Goal: Information Seeking & Learning: Learn about a topic

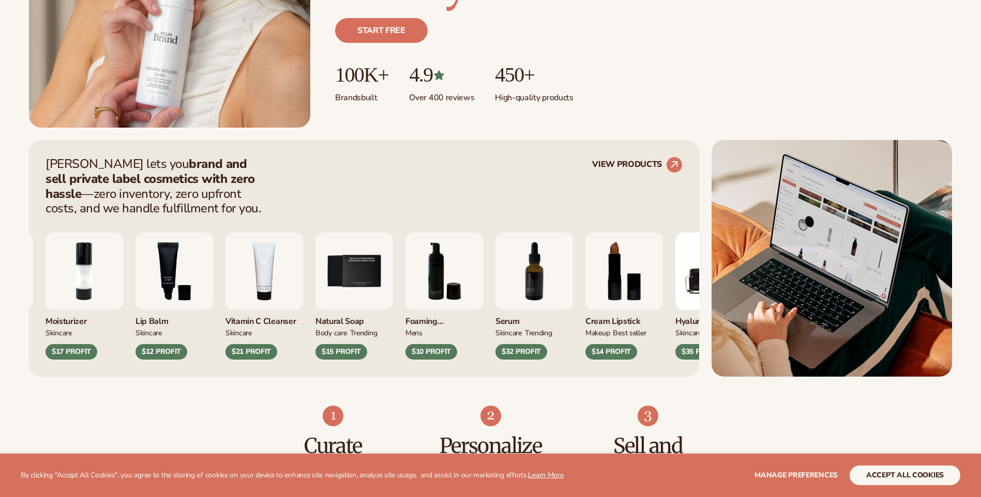
scroll to position [362, 0]
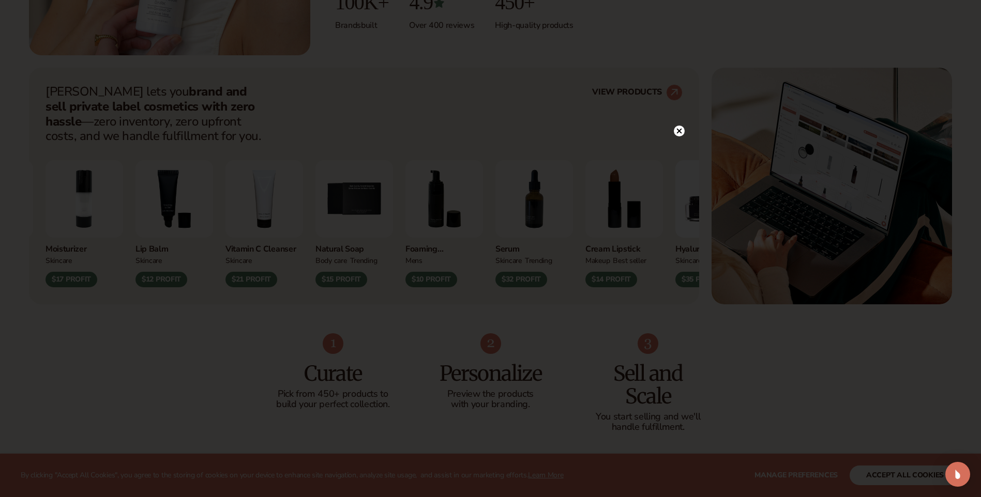
click at [679, 134] on circle at bounding box center [679, 131] width 11 height 11
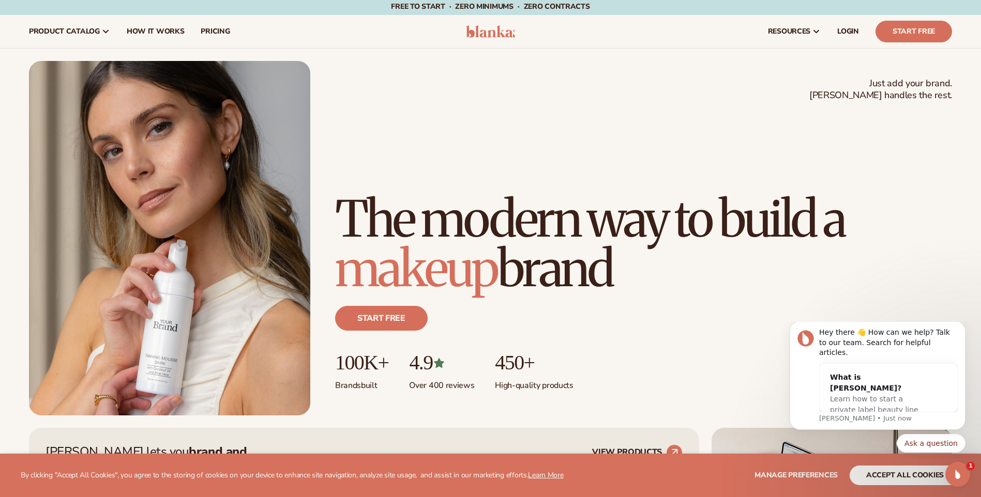
scroll to position [0, 0]
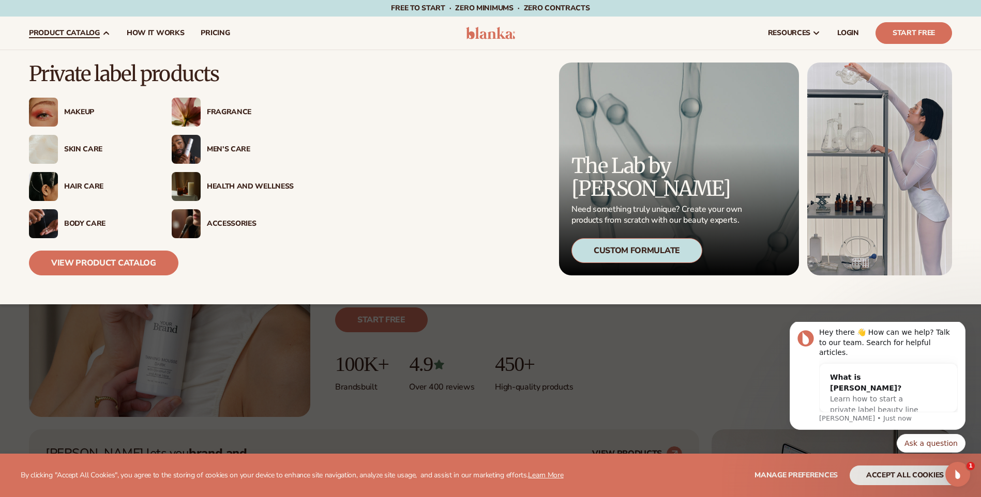
click at [62, 115] on div "Makeup" at bounding box center [104, 112] width 93 height 9
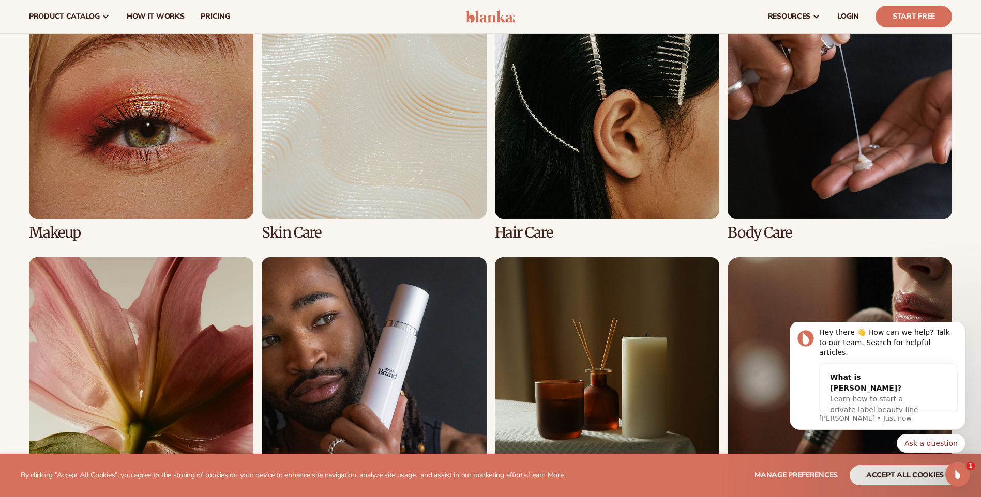
scroll to position [724, 0]
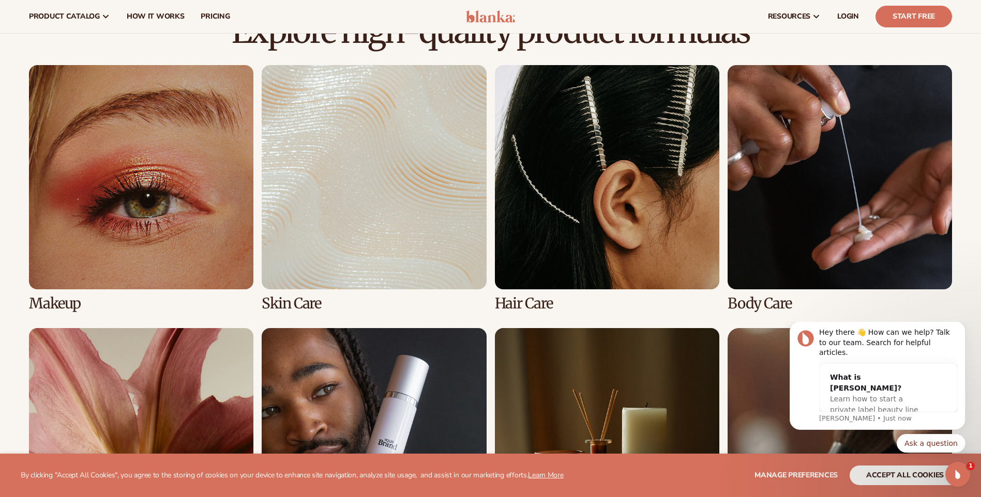
click at [117, 219] on link "1 / 8" at bounding box center [141, 188] width 224 height 247
click at [155, 208] on link "1 / 8" at bounding box center [141, 188] width 224 height 247
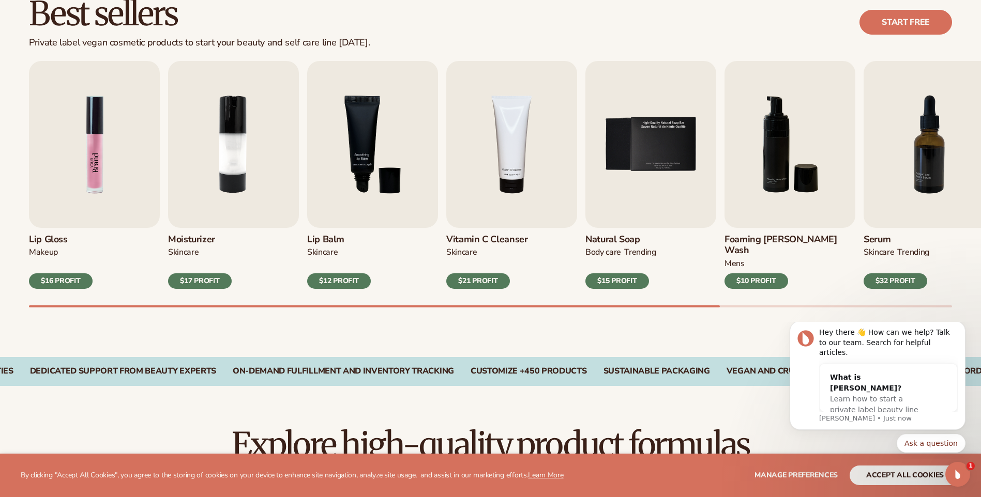
click at [81, 201] on img "1 / 9" at bounding box center [94, 144] width 131 height 167
click at [93, 129] on img "1 / 9" at bounding box center [94, 144] width 131 height 167
click at [66, 273] on div "$16 PROFIT" at bounding box center [61, 281] width 64 height 16
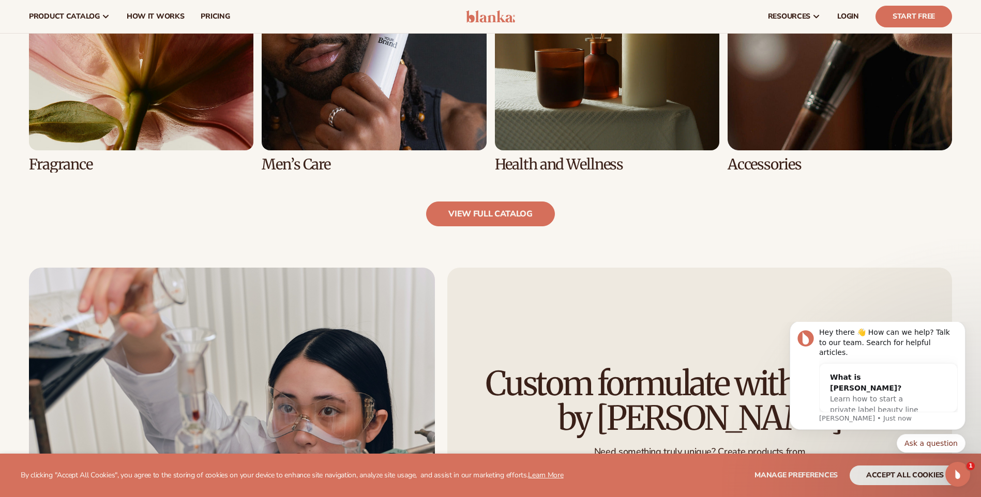
scroll to position [1086, 0]
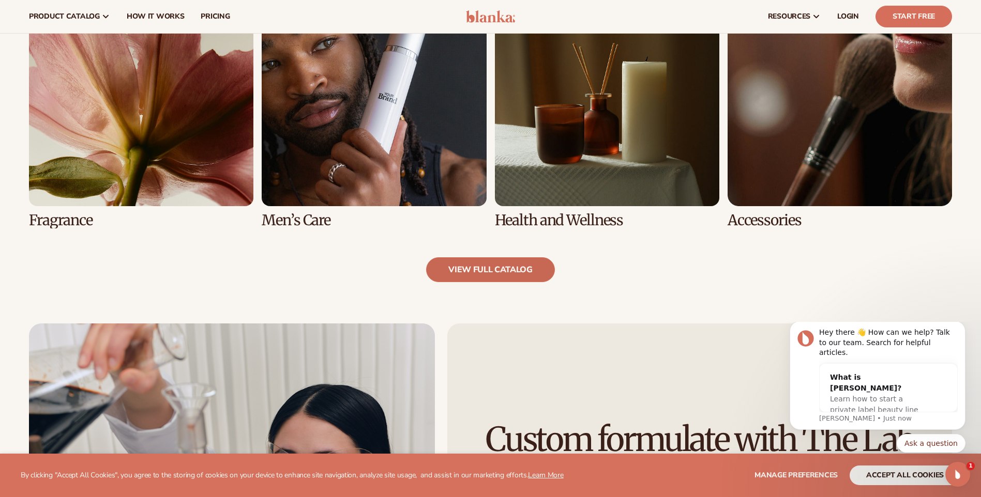
click at [482, 257] on link "view full catalog" at bounding box center [490, 269] width 129 height 25
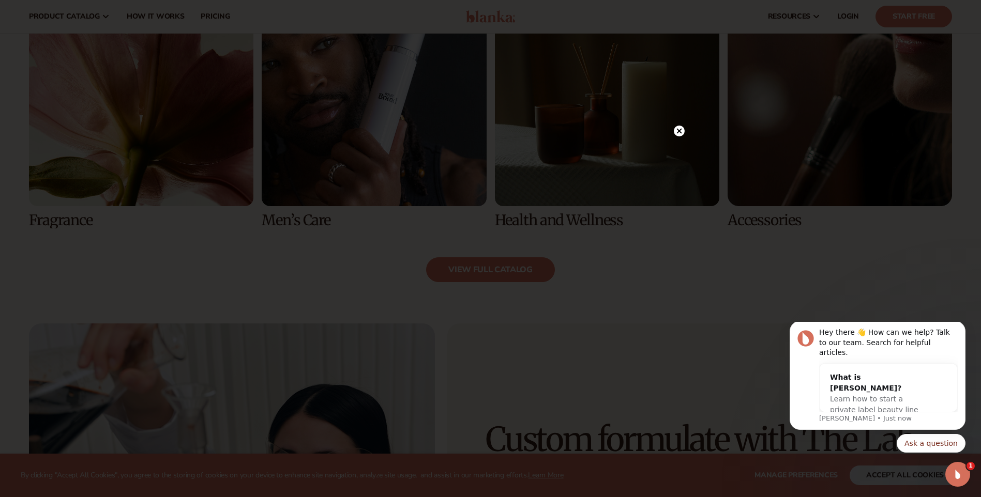
click at [676, 130] on circle at bounding box center [679, 131] width 11 height 11
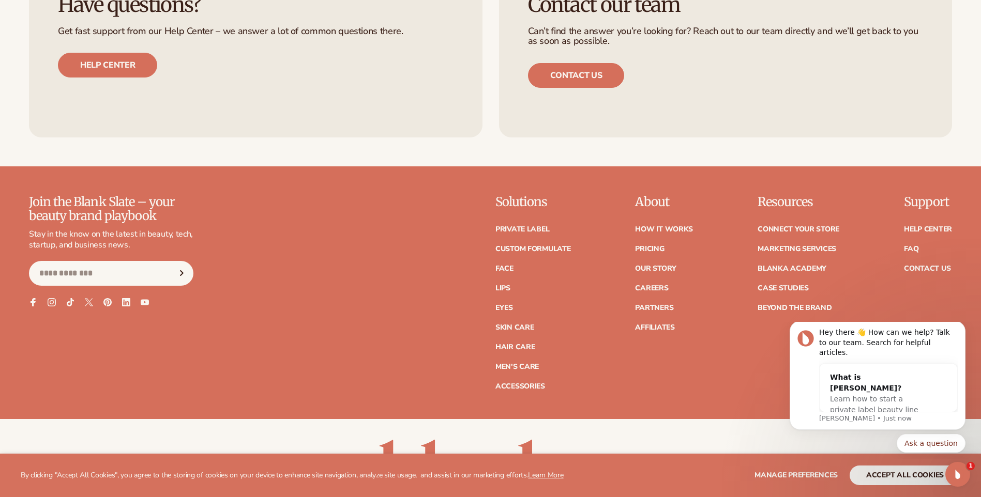
scroll to position [2119, 0]
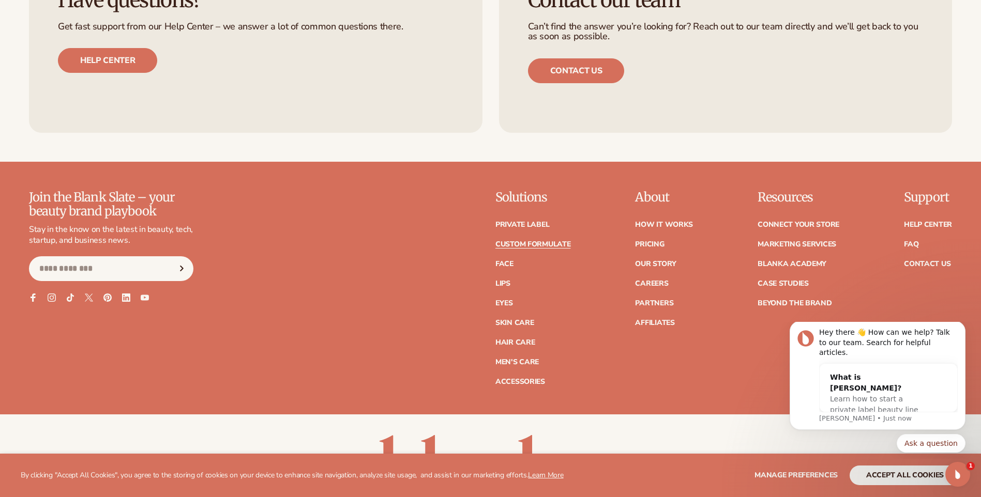
click at [516, 241] on link "Custom formulate" at bounding box center [532, 244] width 75 height 7
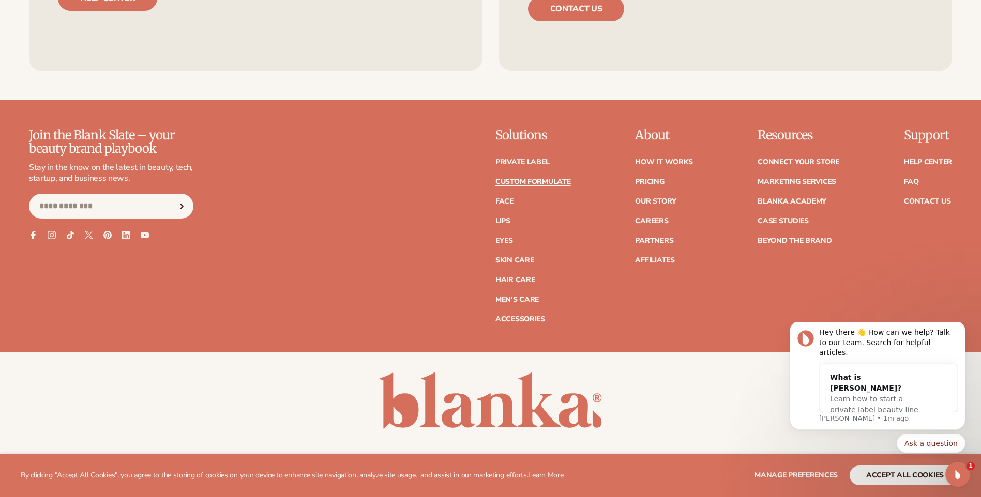
scroll to position [1568, 0]
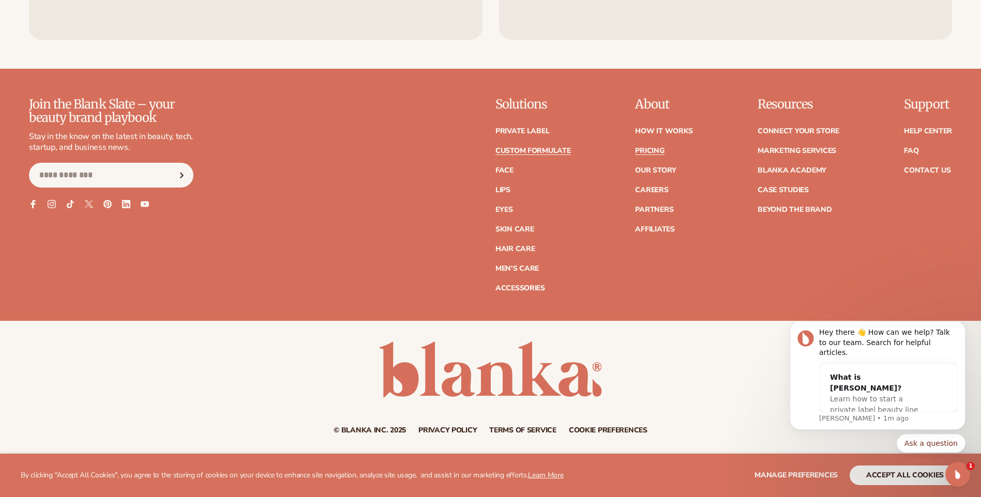
click at [649, 154] on link "Pricing" at bounding box center [649, 150] width 29 height 7
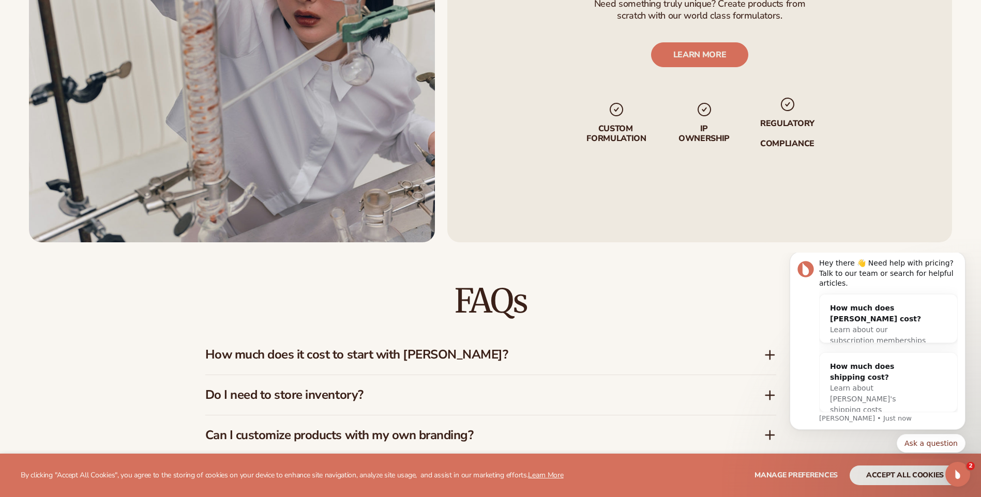
scroll to position [1447, 0]
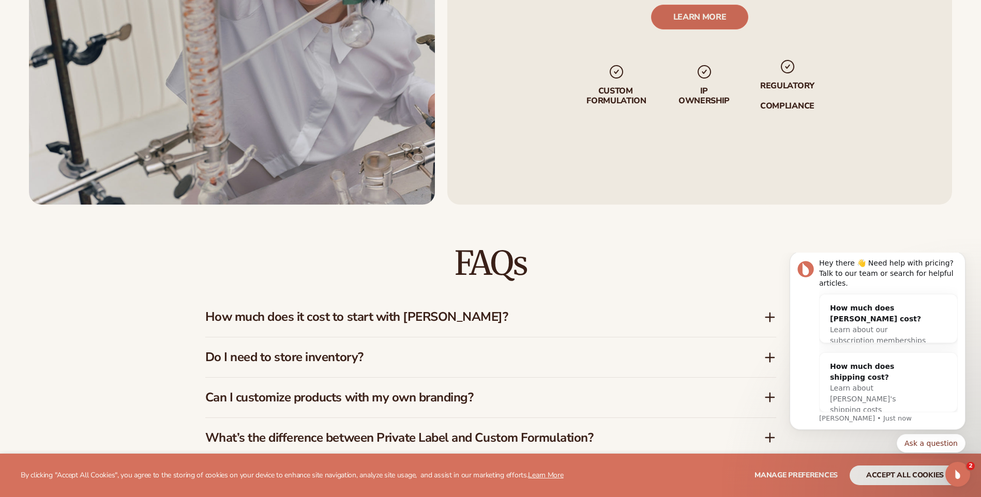
click at [708, 24] on link "LEARN MORE" at bounding box center [700, 17] width 98 height 25
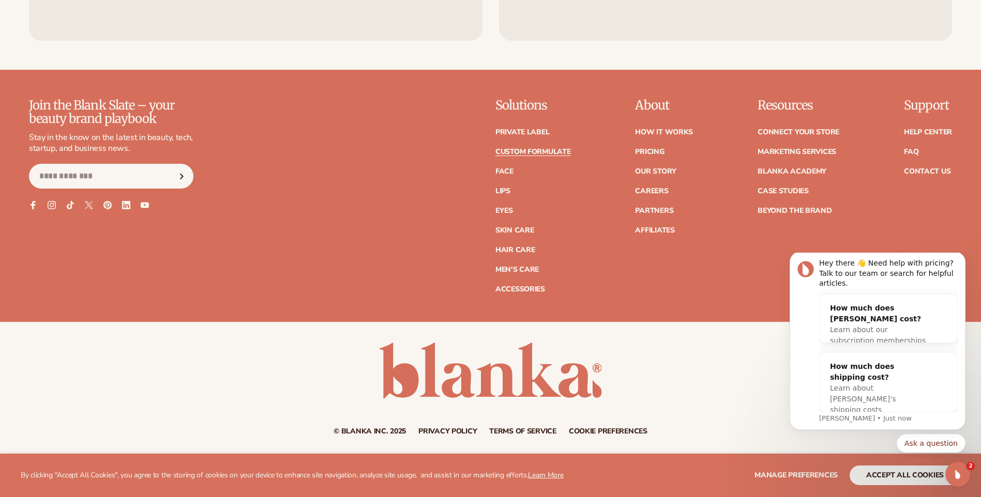
scroll to position [1568, 0]
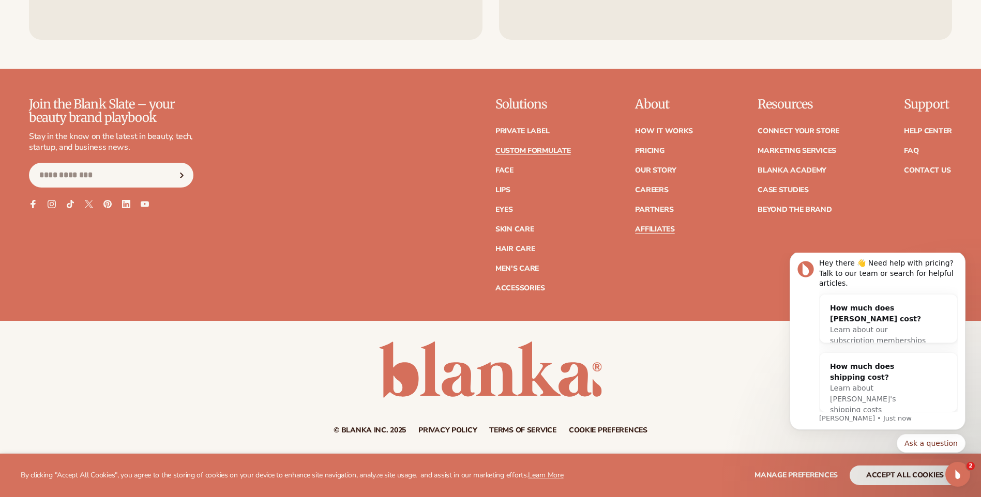
click at [648, 226] on link "Affiliates" at bounding box center [654, 229] width 39 height 7
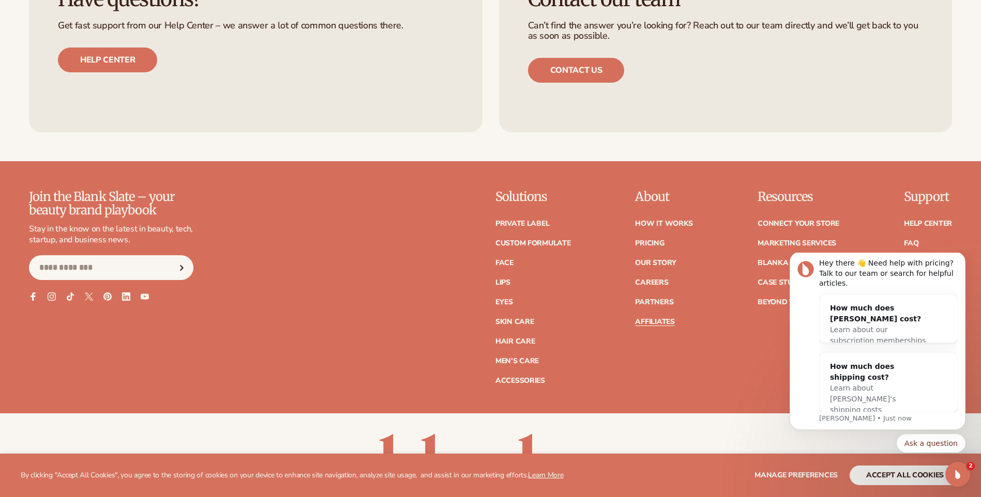
scroll to position [2947, 0]
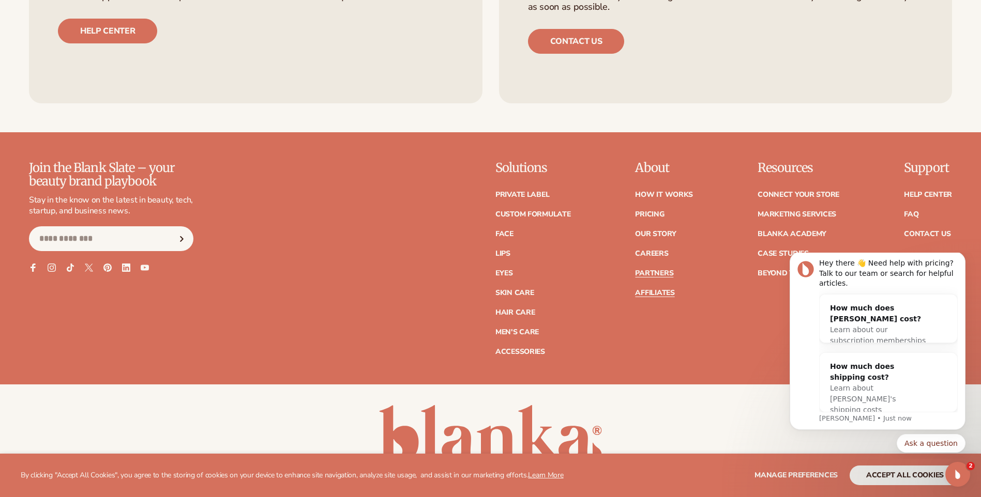
click at [668, 270] on link "Partners" at bounding box center [654, 273] width 38 height 7
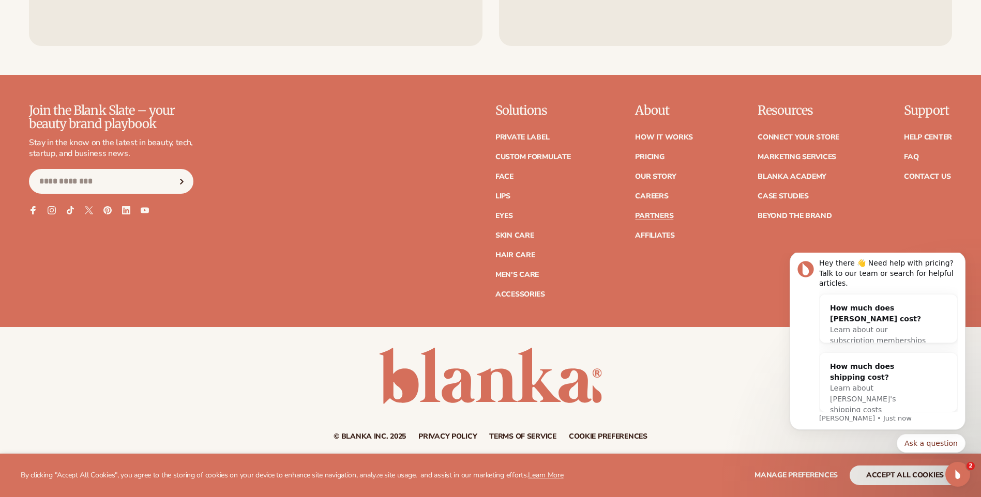
scroll to position [1901, 0]
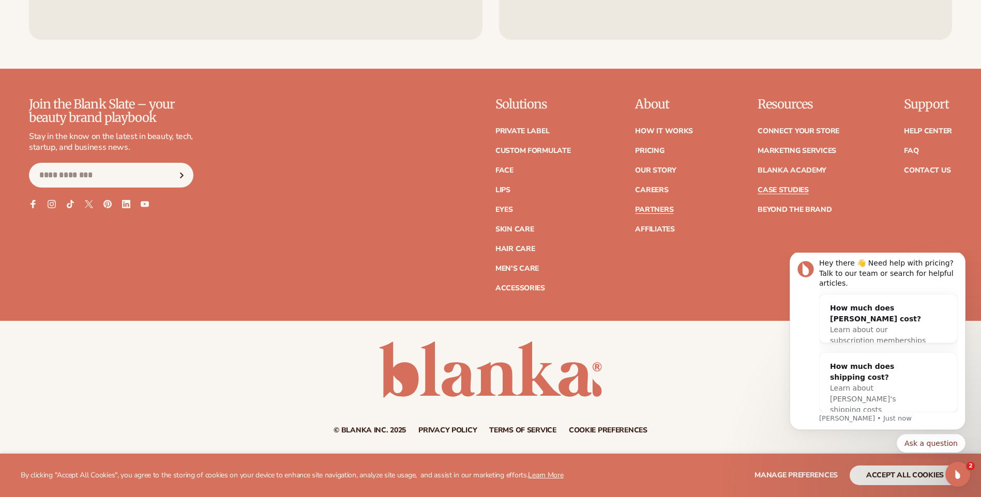
click at [768, 187] on link "Case Studies" at bounding box center [782, 190] width 51 height 7
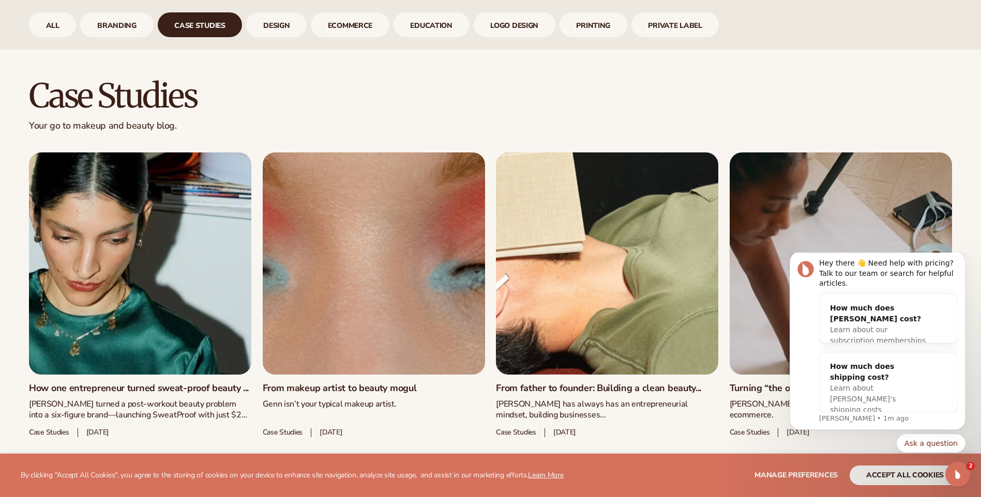
click at [185, 383] on link "How one entrepreneur turned sweat-proof beauty ..." at bounding box center [140, 388] width 222 height 11
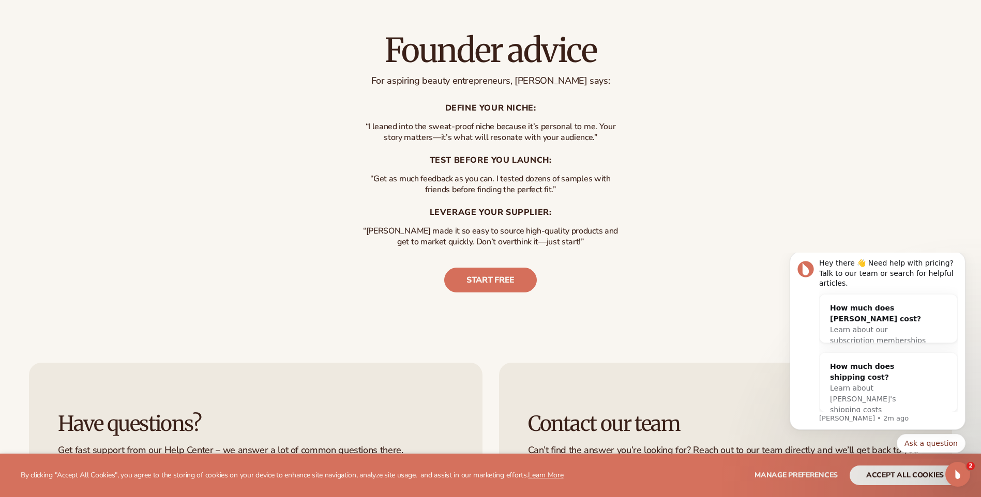
scroll to position [2791, 0]
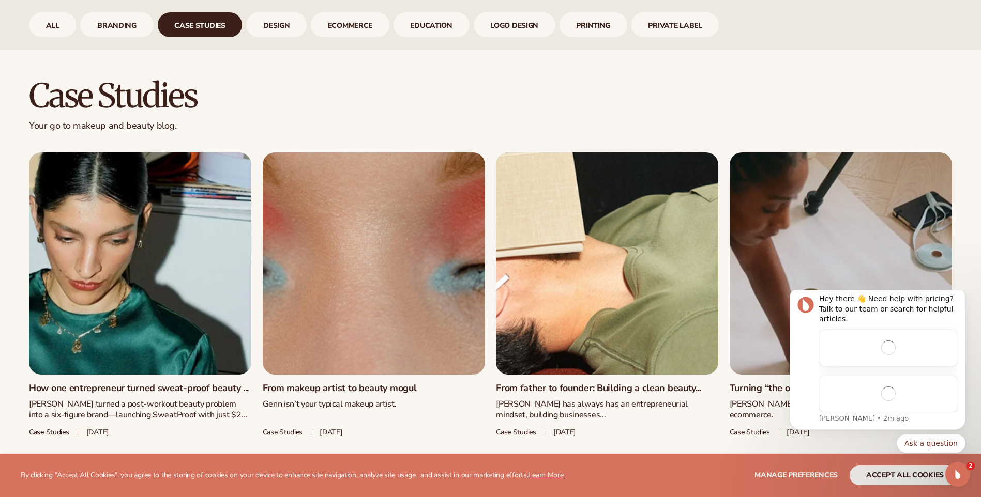
click at [435, 383] on link "From makeup artist to beauty mogul" at bounding box center [374, 388] width 222 height 11
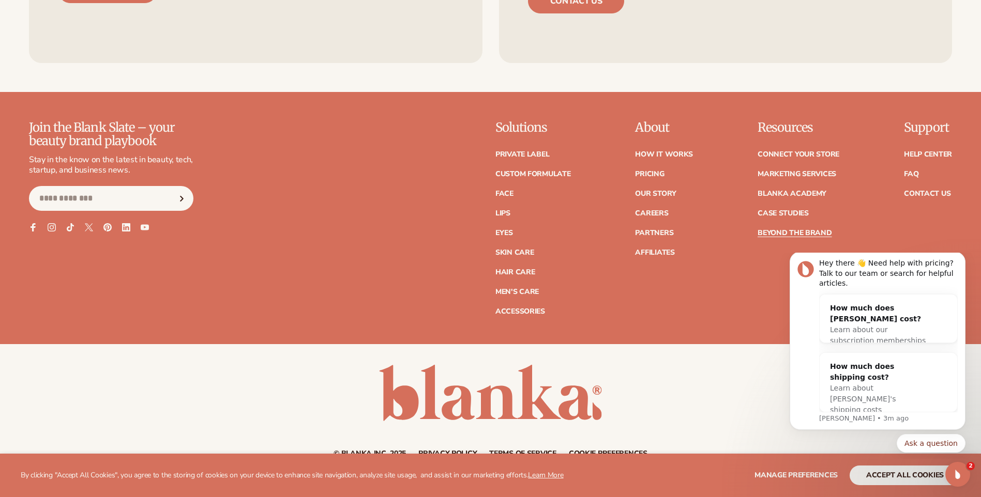
scroll to position [3237, 0]
click at [779, 190] on link "Blanka Academy" at bounding box center [791, 193] width 69 height 7
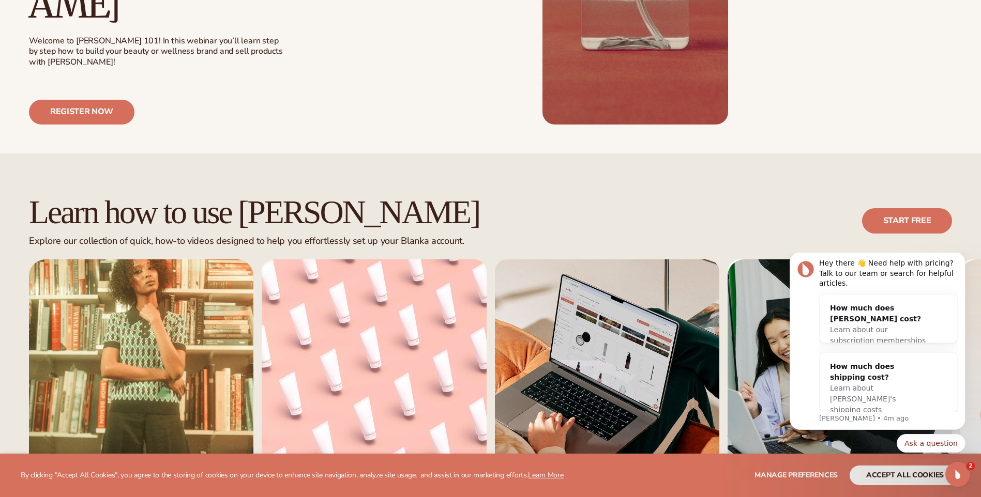
scroll to position [569, 0]
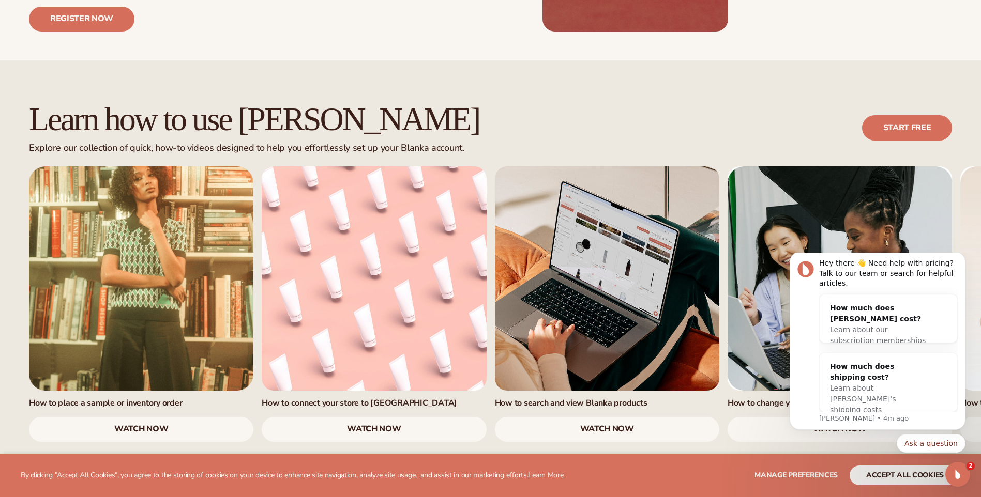
click at [162, 417] on link "watch now" at bounding box center [141, 429] width 224 height 25
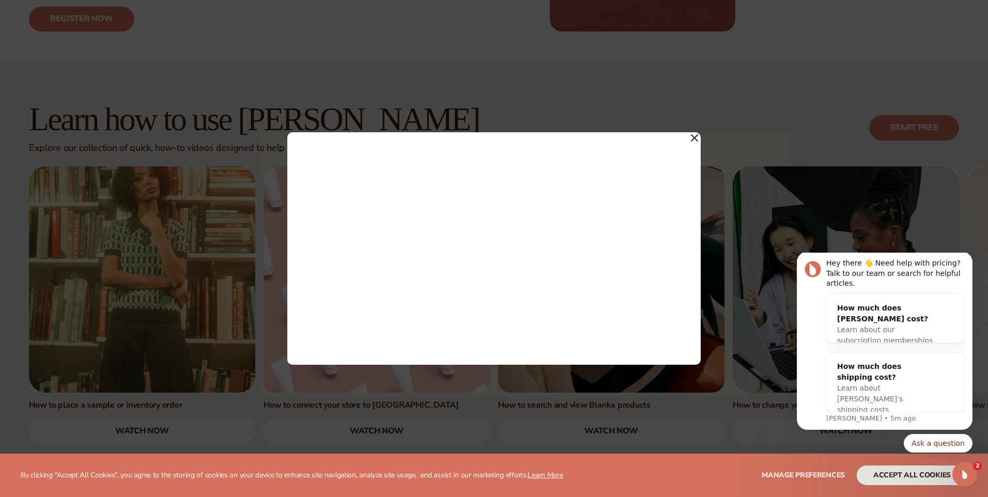
click at [695, 143] on span at bounding box center [694, 137] width 7 height 19
